Goal: Task Accomplishment & Management: Complete application form

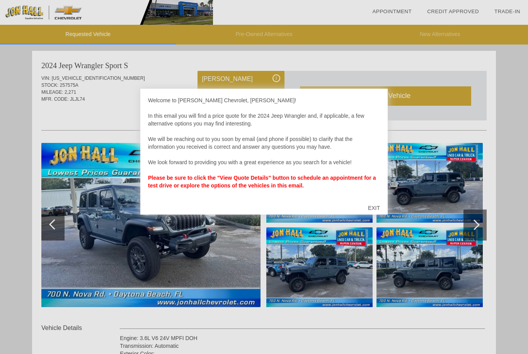
click at [378, 211] on div "EXIT" at bounding box center [373, 207] width 27 height 23
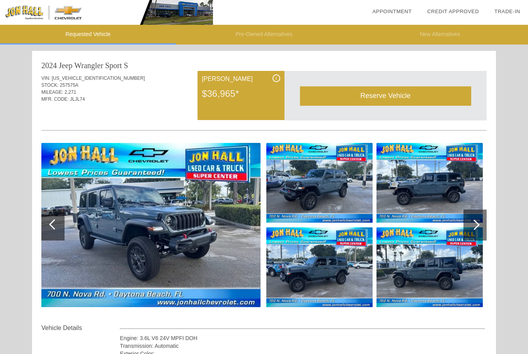
click at [235, 264] on img at bounding box center [150, 225] width 219 height 164
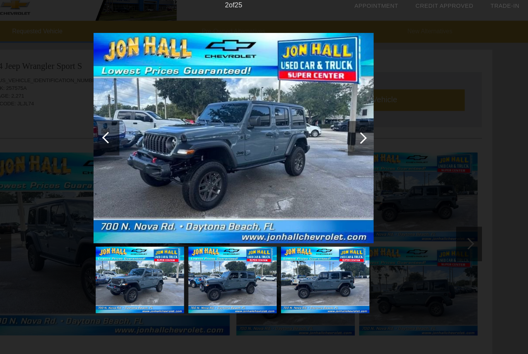
click at [367, 130] on div at bounding box center [378, 129] width 23 height 31
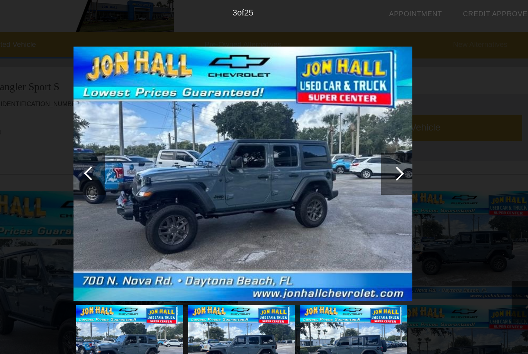
click at [367, 137] on div at bounding box center [378, 129] width 23 height 31
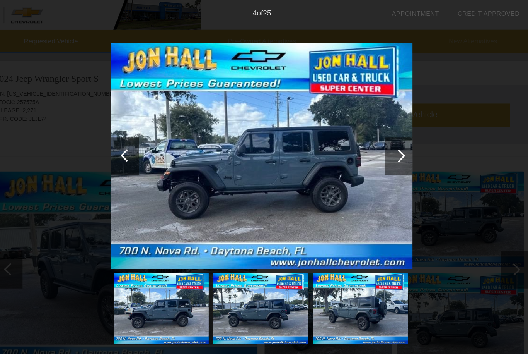
click at [367, 135] on div at bounding box center [378, 129] width 23 height 31
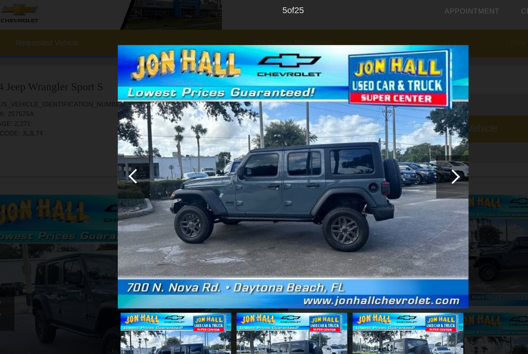
click at [367, 132] on div at bounding box center [378, 129] width 23 height 31
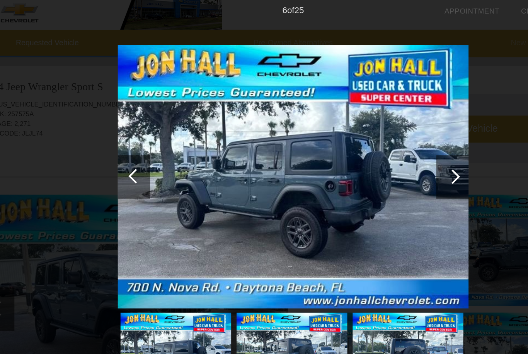
click at [373, 129] on div at bounding box center [378, 130] width 10 height 10
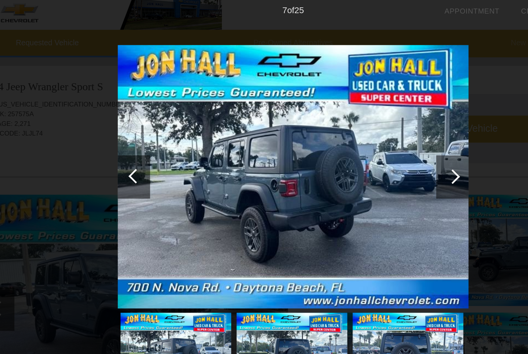
click at [367, 130] on div at bounding box center [378, 129] width 23 height 31
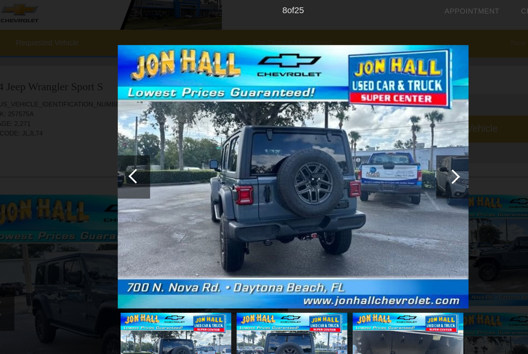
click at [367, 130] on div at bounding box center [378, 129] width 23 height 31
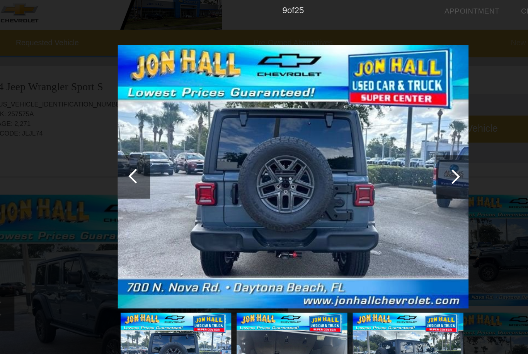
click at [367, 132] on div at bounding box center [378, 129] width 23 height 31
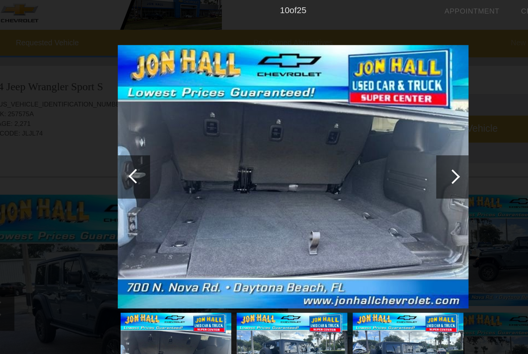
click at [367, 130] on div at bounding box center [378, 129] width 23 height 31
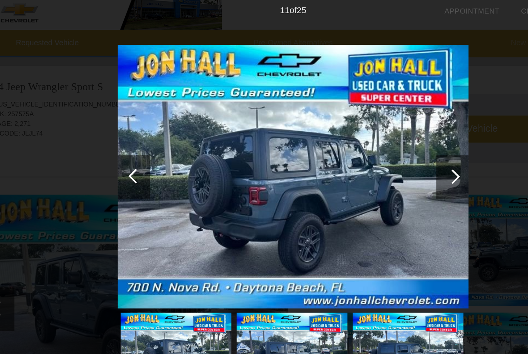
click at [367, 131] on div at bounding box center [378, 129] width 23 height 31
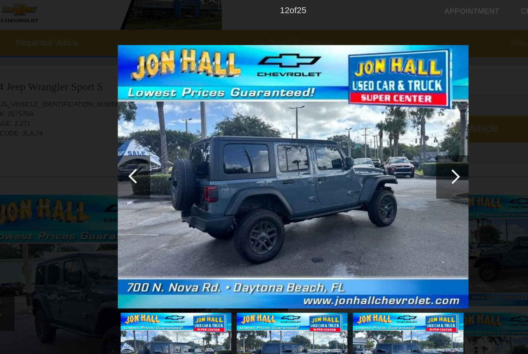
click at [367, 129] on div at bounding box center [378, 129] width 23 height 31
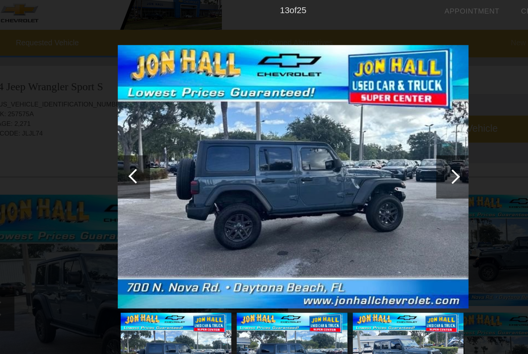
click at [367, 131] on div at bounding box center [378, 129] width 23 height 31
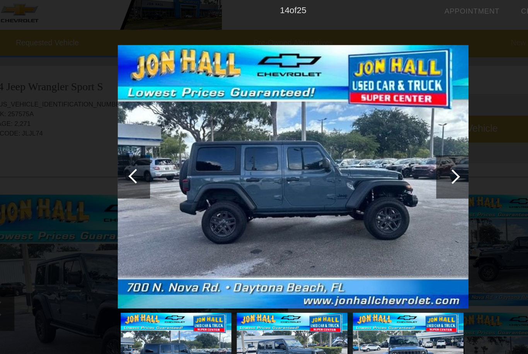
click at [367, 129] on div at bounding box center [378, 129] width 23 height 31
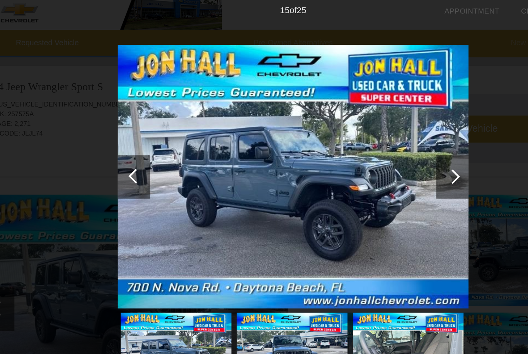
click at [367, 128] on div at bounding box center [378, 129] width 23 height 31
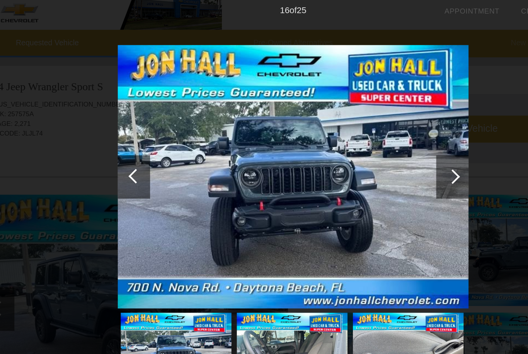
click at [373, 127] on div at bounding box center [378, 130] width 10 height 10
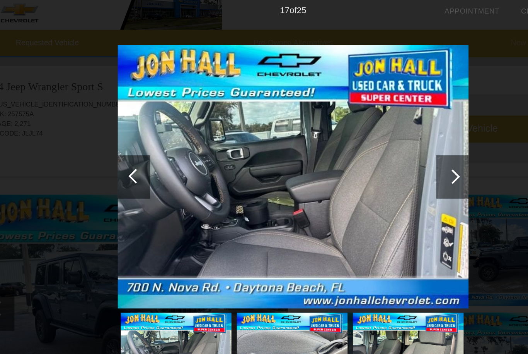
click at [373, 127] on div at bounding box center [378, 130] width 10 height 10
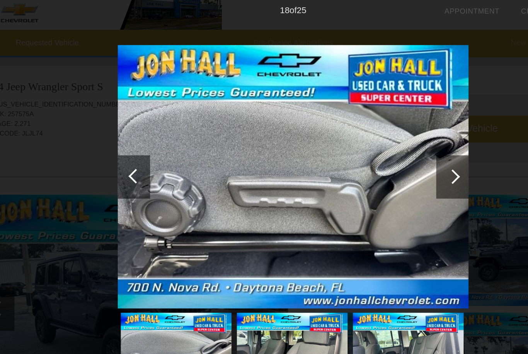
click at [373, 128] on div at bounding box center [378, 130] width 10 height 10
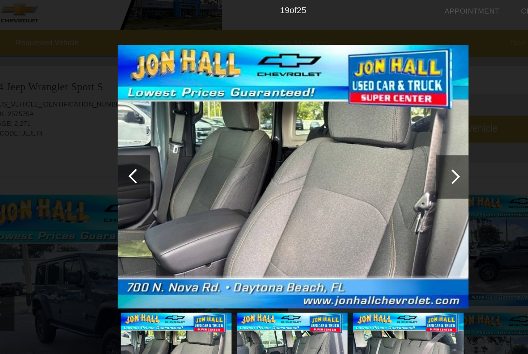
click at [367, 131] on div at bounding box center [378, 129] width 23 height 31
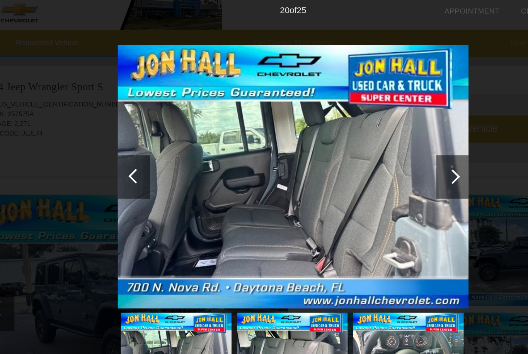
click at [373, 131] on div at bounding box center [378, 130] width 10 height 10
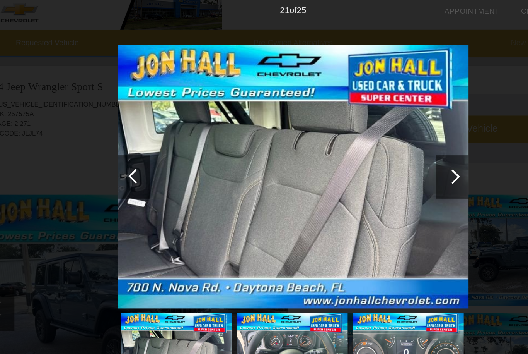
click at [373, 128] on div at bounding box center [378, 130] width 10 height 10
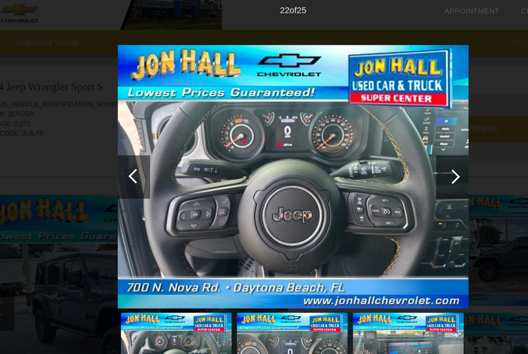
click at [367, 132] on div at bounding box center [378, 129] width 23 height 31
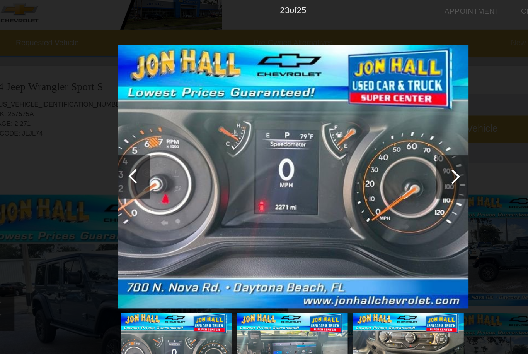
click at [367, 131] on div at bounding box center [378, 129] width 23 height 31
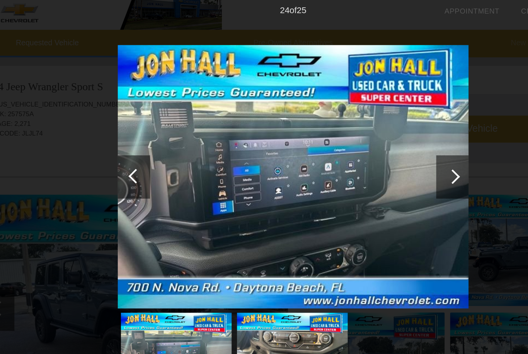
click at [367, 133] on div at bounding box center [378, 129] width 23 height 31
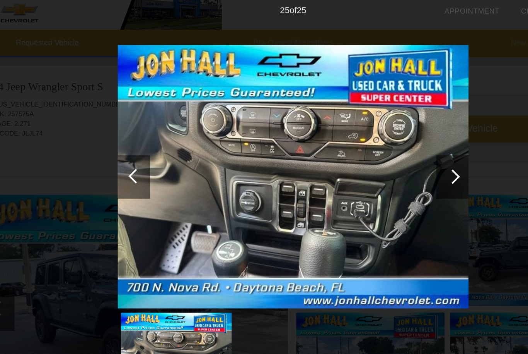
click at [367, 131] on div at bounding box center [378, 129] width 23 height 31
click at [367, 128] on div at bounding box center [378, 129] width 23 height 31
click at [367, 127] on div at bounding box center [378, 129] width 23 height 31
click at [367, 129] on div at bounding box center [378, 129] width 23 height 31
click at [373, 128] on div at bounding box center [378, 130] width 10 height 10
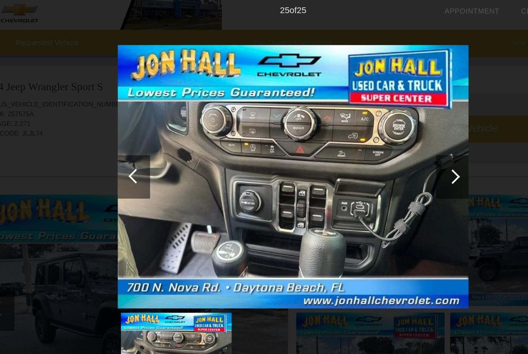
click at [367, 131] on div at bounding box center [378, 129] width 23 height 31
click at [373, 129] on div at bounding box center [378, 130] width 10 height 10
